Goal: Entertainment & Leisure: Consume media (video, audio)

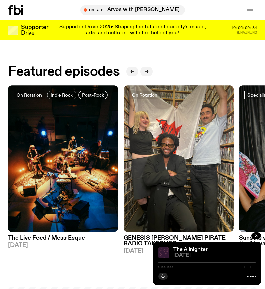
scroll to position [277, 0]
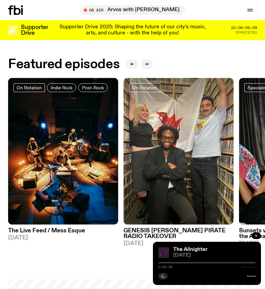
click at [256, 234] on icon "button" at bounding box center [256, 236] width 4 height 4
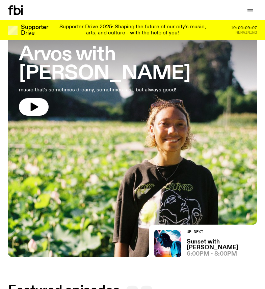
scroll to position [51, 0]
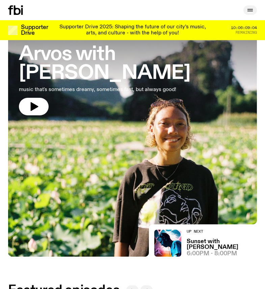
click at [250, 13] on icon "button" at bounding box center [250, 10] width 8 height 8
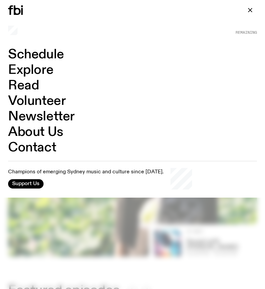
click at [41, 52] on link "Schedule" at bounding box center [36, 54] width 56 height 13
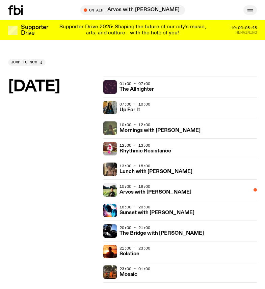
click at [251, 13] on icon "button" at bounding box center [250, 10] width 8 height 8
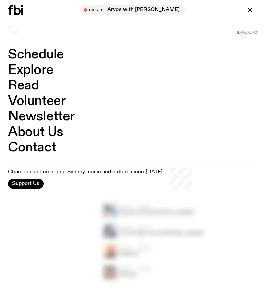
click at [27, 68] on link "Explore" at bounding box center [30, 70] width 45 height 13
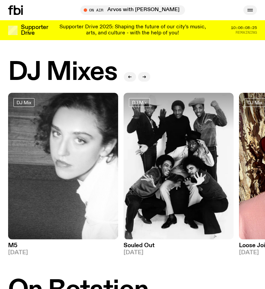
click at [251, 7] on icon "button" at bounding box center [250, 10] width 8 height 8
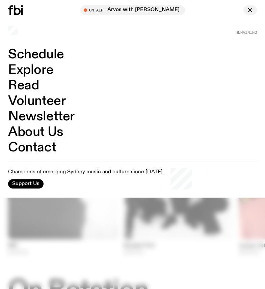
click at [251, 7] on icon "button" at bounding box center [250, 10] width 8 height 8
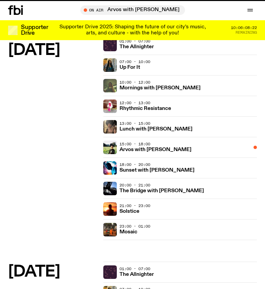
scroll to position [43, 0]
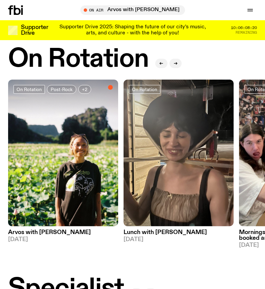
scroll to position [235, 0]
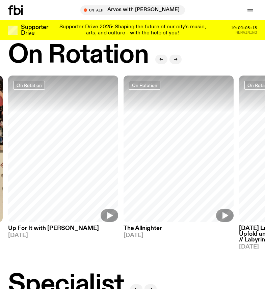
click at [137, 227] on h3 "The Allnighter" at bounding box center [178, 229] width 110 height 6
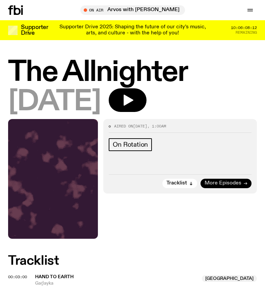
click at [227, 186] on span "More Episodes" at bounding box center [222, 183] width 37 height 5
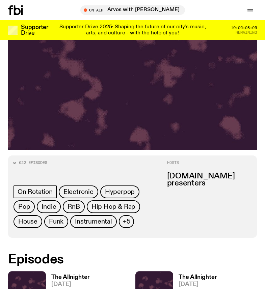
scroll to position [131, 0]
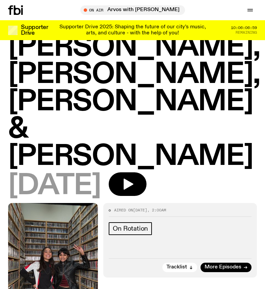
scroll to position [55, 0]
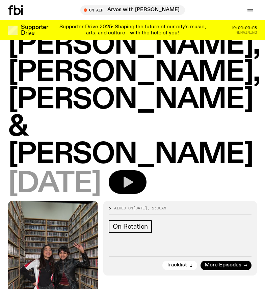
click at [134, 175] on icon "button" at bounding box center [127, 181] width 13 height 13
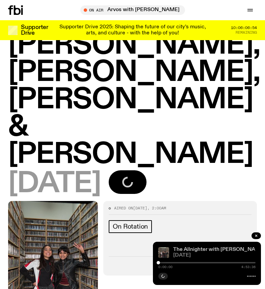
click at [221, 256] on span "[DATE]" at bounding box center [214, 255] width 82 height 5
click at [205, 277] on div at bounding box center [206, 275] width 97 height 8
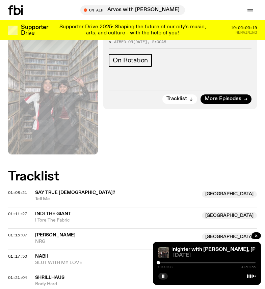
scroll to position [221, 0]
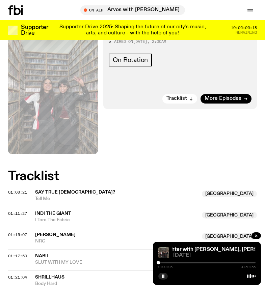
click at [169, 263] on div at bounding box center [206, 262] width 97 height 1
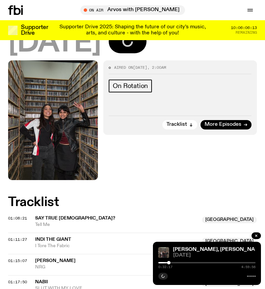
scroll to position [196, 0]
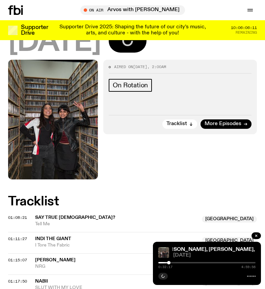
click at [185, 262] on div at bounding box center [206, 262] width 97 height 1
click at [195, 262] on div at bounding box center [206, 262] width 97 height 1
click at [198, 262] on div at bounding box center [206, 262] width 97 height 1
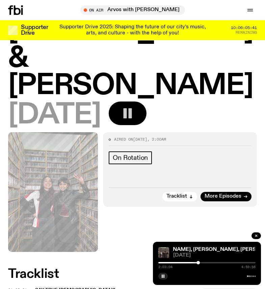
scroll to position [0, 0]
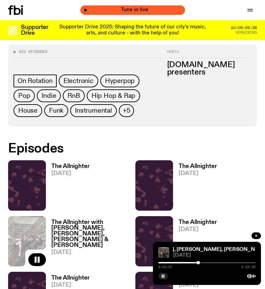
scroll to position [238, 0]
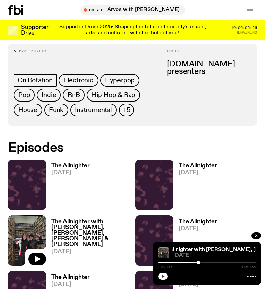
click at [160, 277] on button "button" at bounding box center [162, 276] width 9 height 7
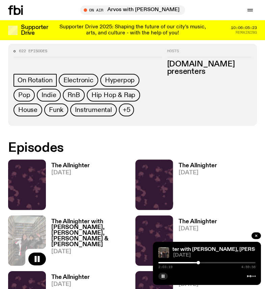
click at [209, 262] on div at bounding box center [206, 262] width 97 height 1
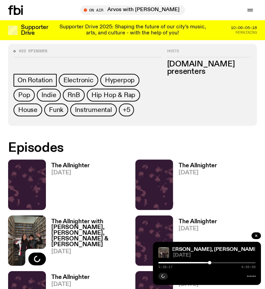
click at [216, 262] on div at bounding box center [206, 262] width 97 height 1
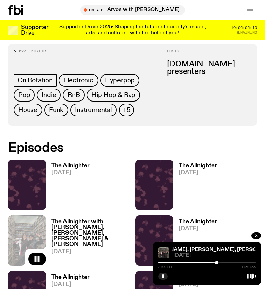
click at [219, 263] on div at bounding box center [206, 262] width 97 height 1
click at [162, 275] on rect "button" at bounding box center [161, 275] width 1 height 3
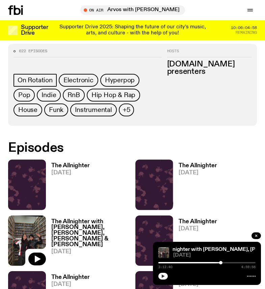
click at [221, 263] on div at bounding box center [220, 262] width 3 height 3
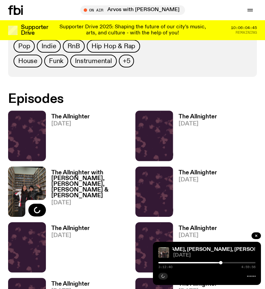
scroll to position [289, 0]
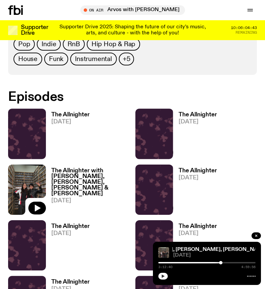
click at [163, 277] on icon "button" at bounding box center [163, 276] width 4 height 4
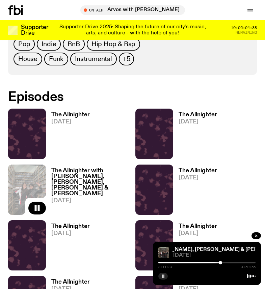
click at [220, 263] on div at bounding box center [219, 262] width 3 height 3
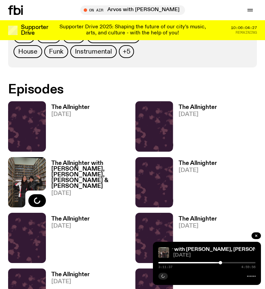
scroll to position [300, 0]
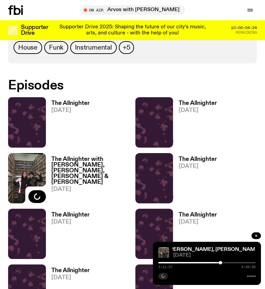
click at [189, 159] on h3 "The Allnighter" at bounding box center [197, 159] width 38 height 6
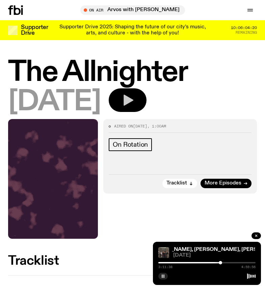
click at [133, 100] on icon "button" at bounding box center [128, 100] width 10 height 11
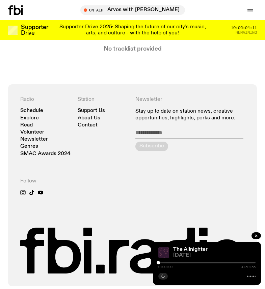
scroll to position [287, 0]
